Goal: Check status: Check status

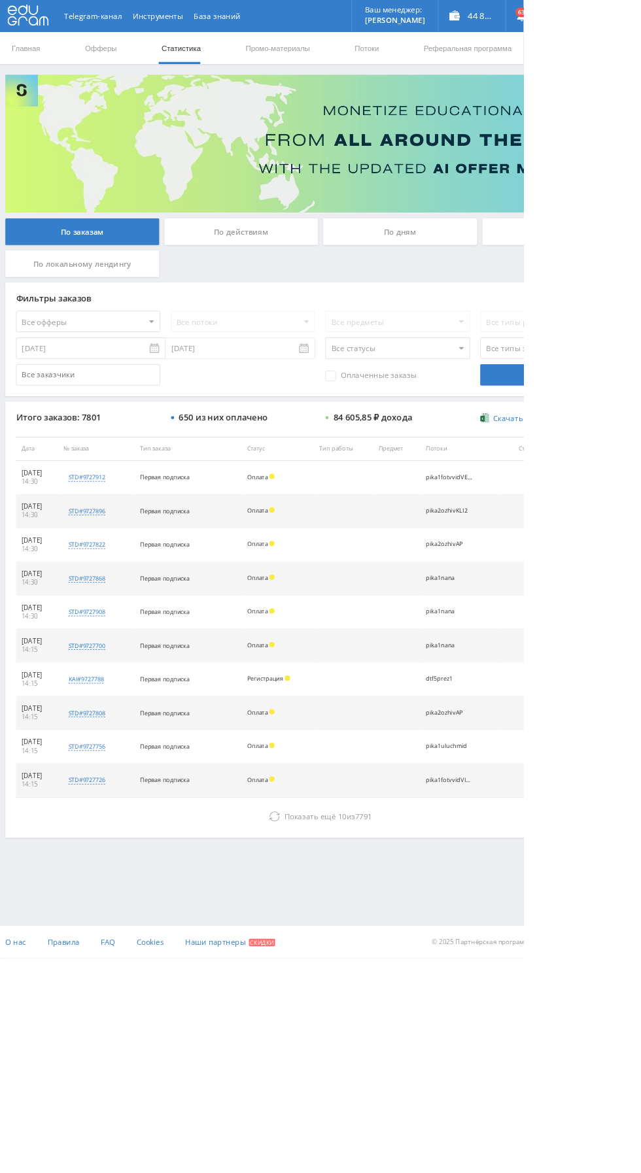
click at [504, 273] on div "По дням" at bounding box center [490, 284] width 188 height 33
click at [0, 0] on input "По дням" at bounding box center [0, 0] width 0 height 0
click at [504, 284] on div "По дням" at bounding box center [490, 284] width 188 height 33
click at [0, 0] on input "По дням" at bounding box center [0, 0] width 0 height 0
click at [471, 285] on div "По дням" at bounding box center [490, 284] width 188 height 33
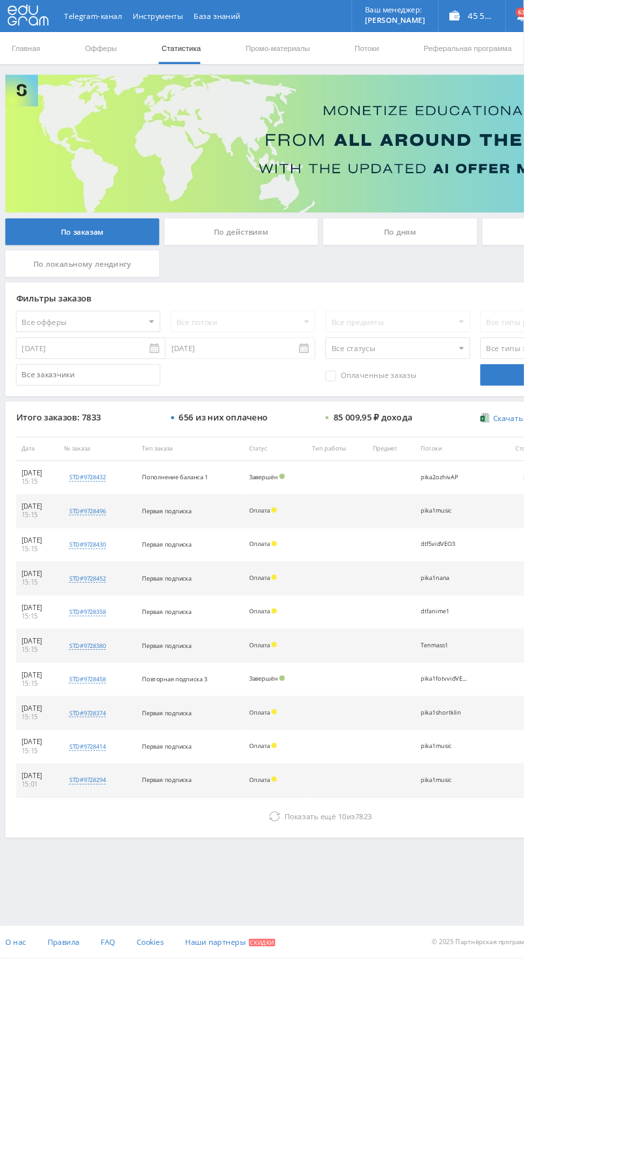
click at [0, 0] on input "По дням" at bounding box center [0, 0] width 0 height 0
